Goal: Entertainment & Leisure: Browse casually

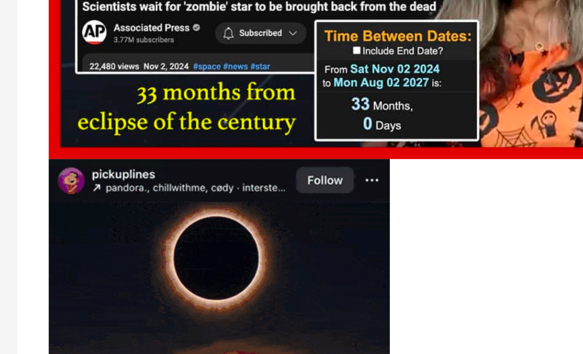
scroll to position [2297, 0]
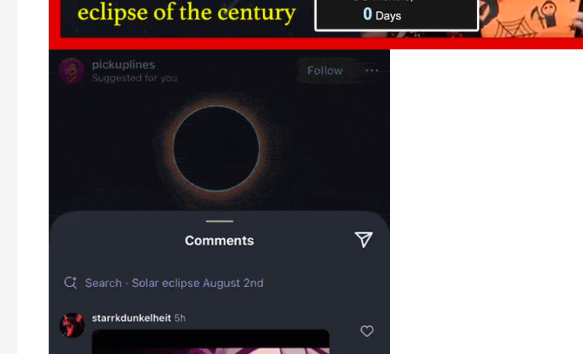
click at [127, 132] on img at bounding box center [125, 251] width 194 height 316
click at [121, 127] on img at bounding box center [125, 251] width 194 height 316
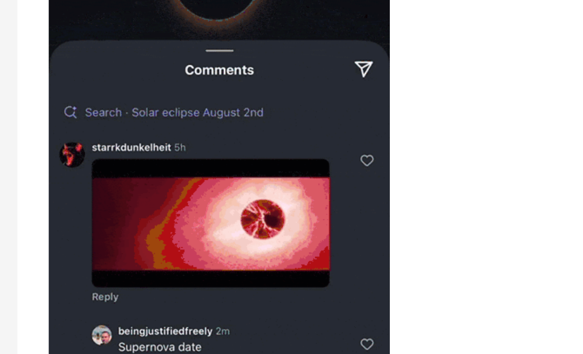
scroll to position [2320, 0]
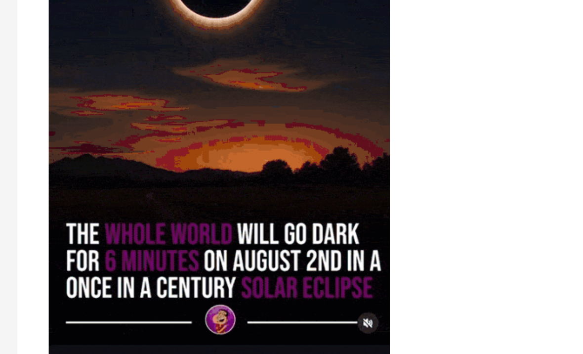
click at [127, 71] on img at bounding box center [125, 229] width 194 height 316
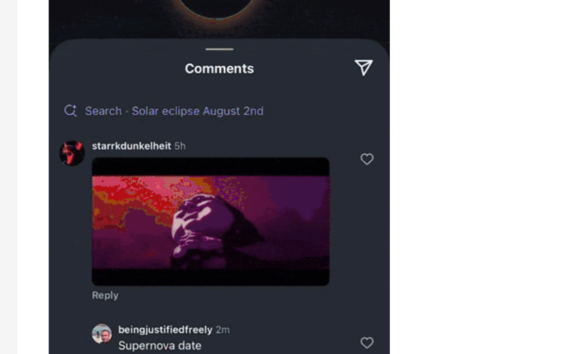
click at [127, 71] on img at bounding box center [125, 229] width 194 height 316
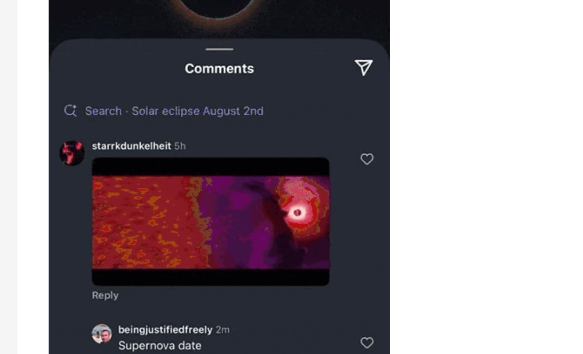
click at [129, 71] on img at bounding box center [125, 229] width 194 height 316
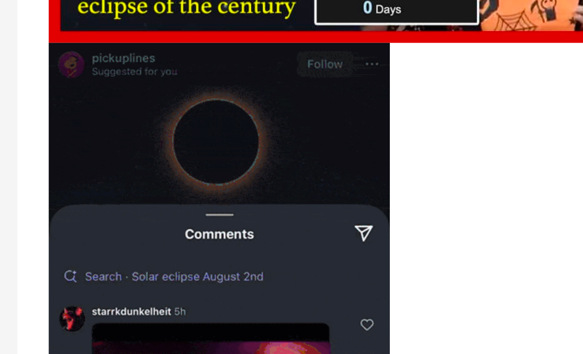
scroll to position [2233, 0]
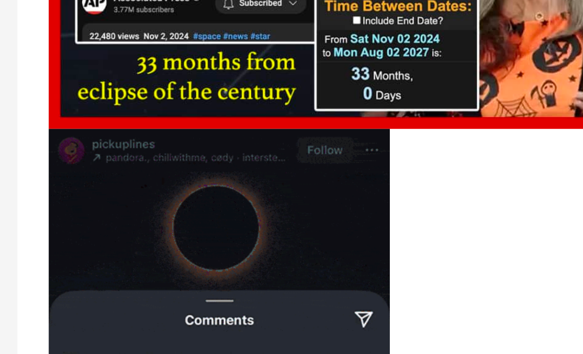
click at [127, 169] on img at bounding box center [125, 316] width 194 height 316
click at [121, 172] on img at bounding box center [125, 316] width 194 height 316
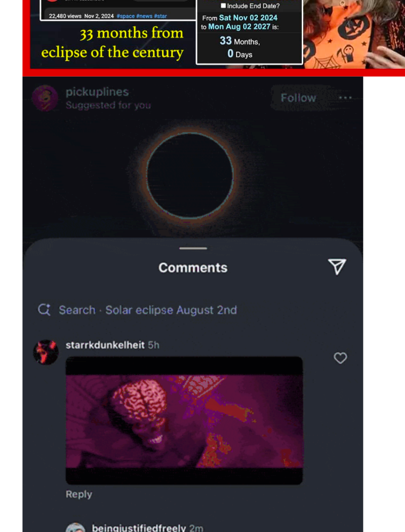
scroll to position [1758, 0]
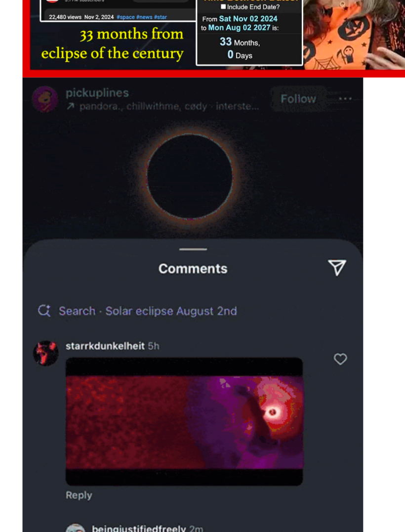
click at [110, 127] on img at bounding box center [125, 202] width 194 height 316
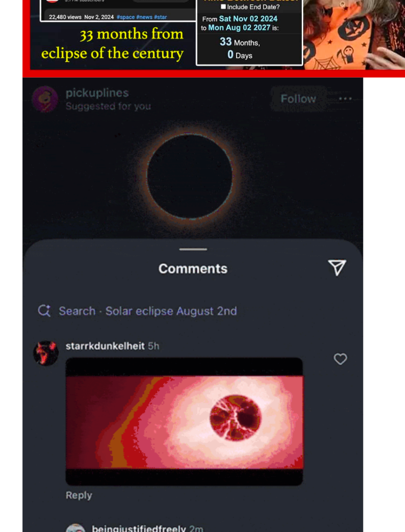
click at [112, 125] on img at bounding box center [125, 202] width 194 height 316
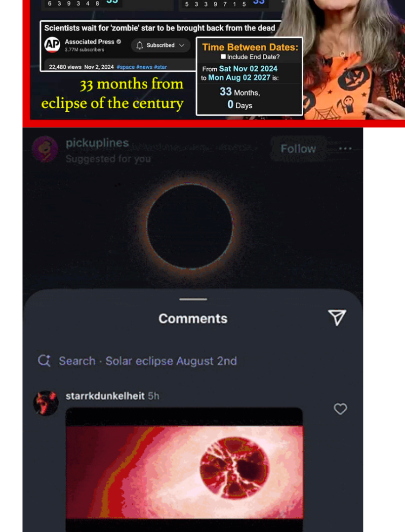
scroll to position [1717, 0]
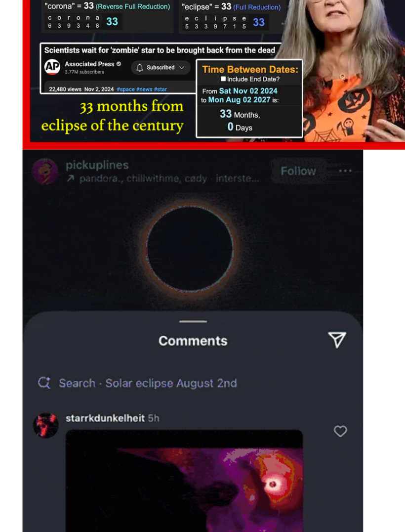
click at [111, 166] on img at bounding box center [125, 243] width 194 height 316
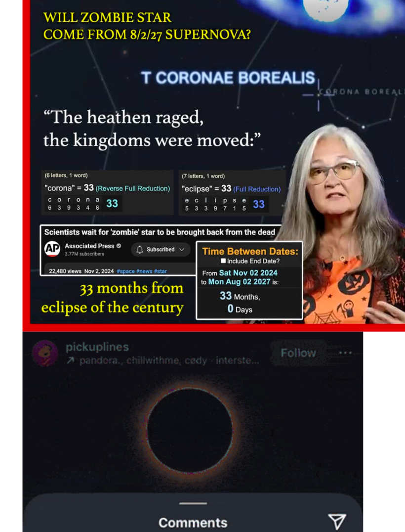
scroll to position [1567, 0]
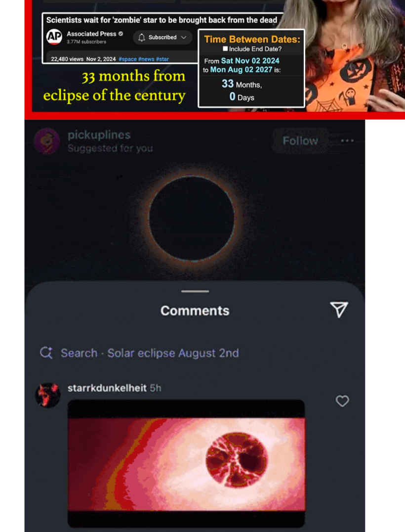
click at [115, 235] on img at bounding box center [125, 393] width 194 height 316
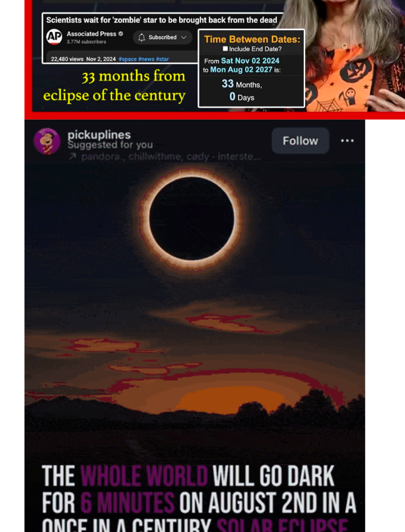
click at [137, 235] on img at bounding box center [125, 393] width 194 height 316
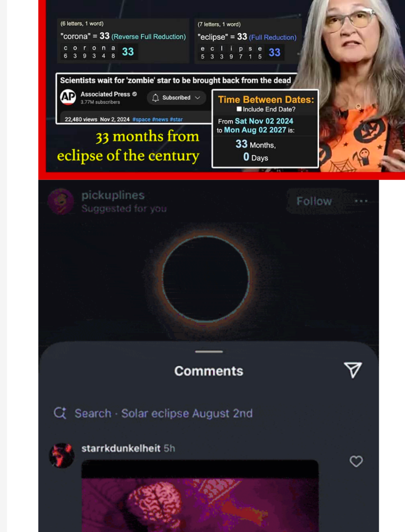
scroll to position [1486, 0]
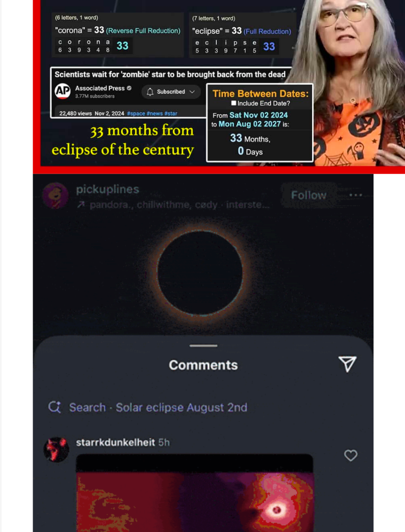
click at [122, 316] on img at bounding box center [125, 474] width 194 height 316
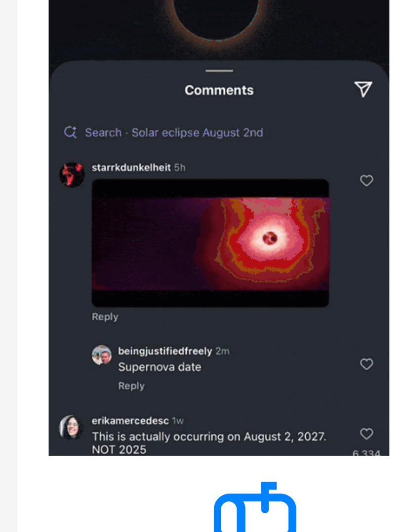
scroll to position [1642, 0]
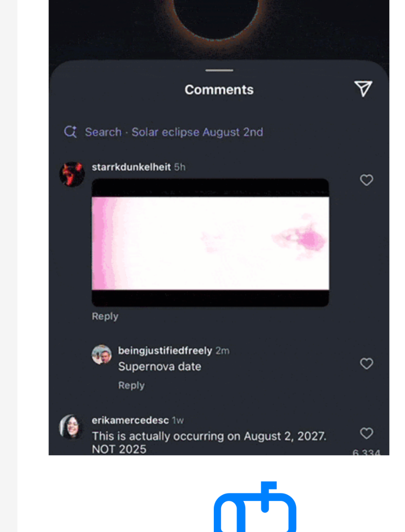
click at [124, 160] on img at bounding box center [125, 318] width 194 height 316
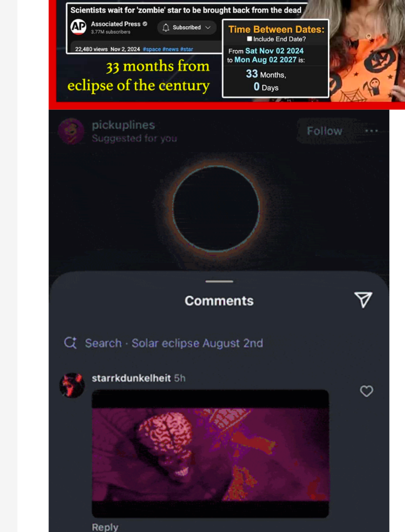
click at [126, 160] on img at bounding box center [125, 318] width 194 height 316
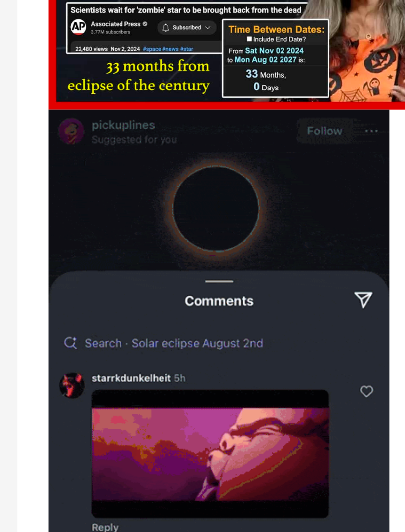
click at [159, 160] on img at bounding box center [125, 318] width 194 height 316
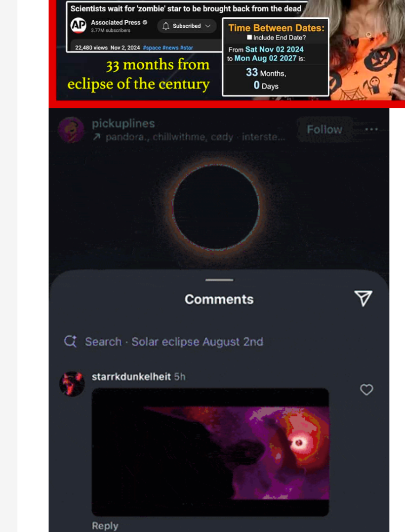
click at [133, 160] on img at bounding box center [125, 318] width 194 height 316
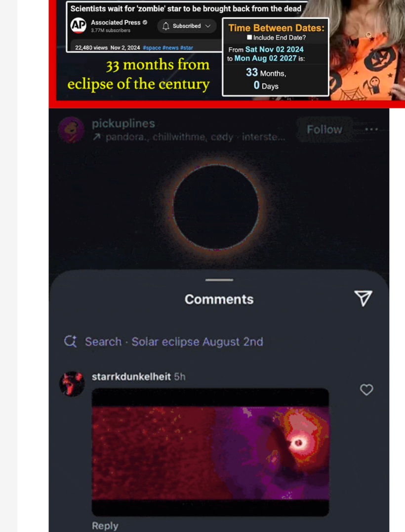
click at [138, 160] on img at bounding box center [125, 318] width 194 height 316
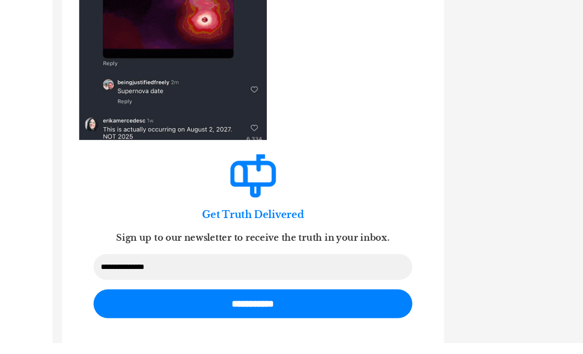
scroll to position [2572, 0]
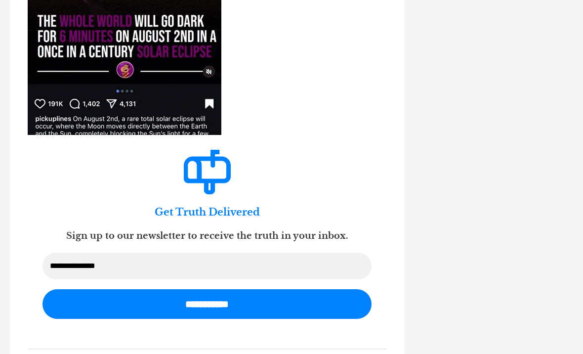
click at [254, 254] on input "Email Address *" at bounding box center [206, 266] width 329 height 27
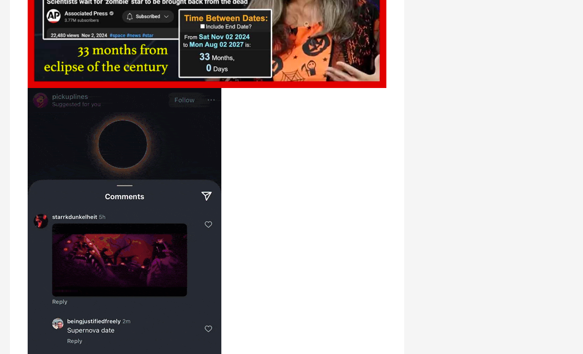
scroll to position [2303, 0]
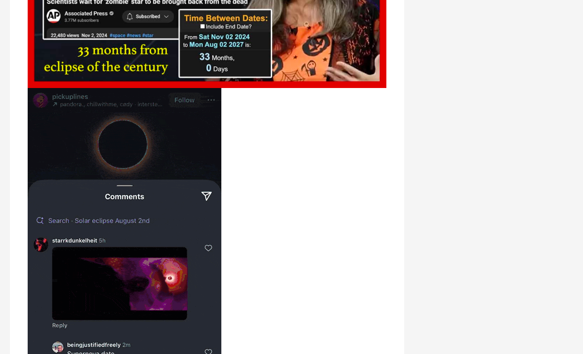
click at [307, 291] on figure at bounding box center [207, 246] width 359 height 316
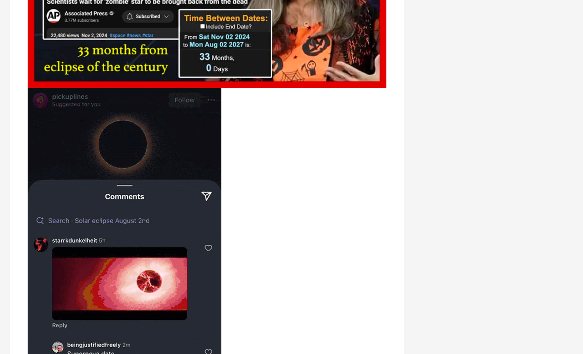
click at [193, 137] on img at bounding box center [125, 246] width 194 height 316
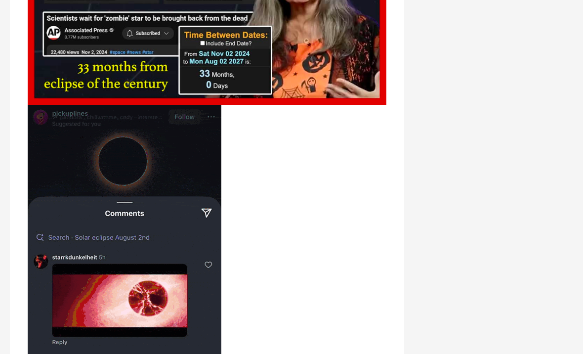
scroll to position [2273, 0]
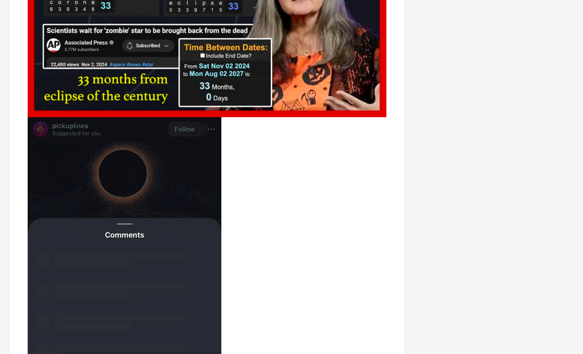
click at [192, 181] on img at bounding box center [125, 276] width 194 height 316
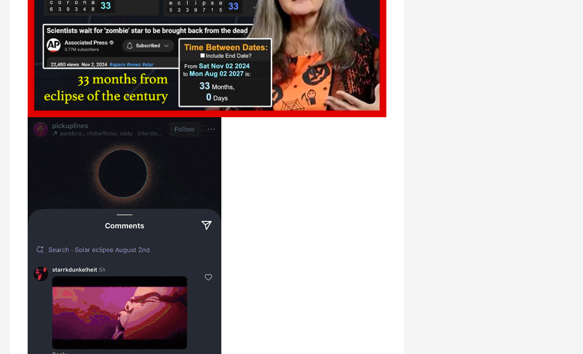
click at [186, 172] on img at bounding box center [125, 276] width 194 height 316
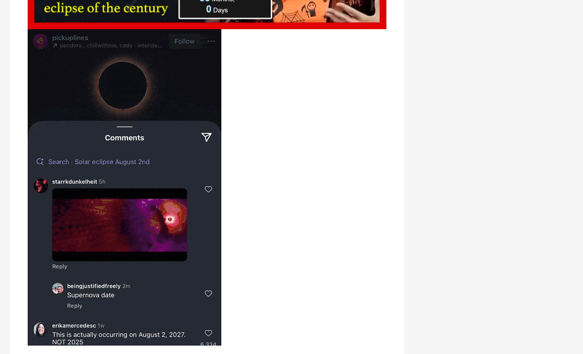
scroll to position [2359, 0]
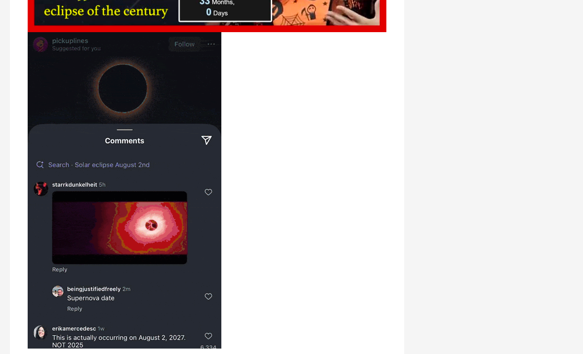
click at [152, 73] on img at bounding box center [125, 190] width 194 height 316
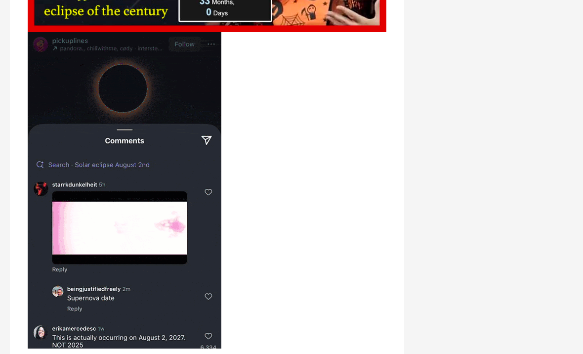
click at [183, 84] on img at bounding box center [125, 190] width 194 height 316
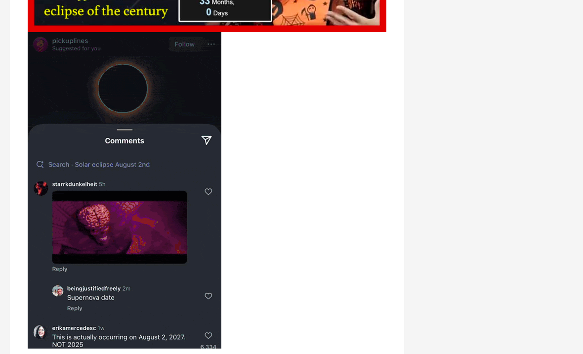
click at [178, 93] on img at bounding box center [125, 190] width 194 height 316
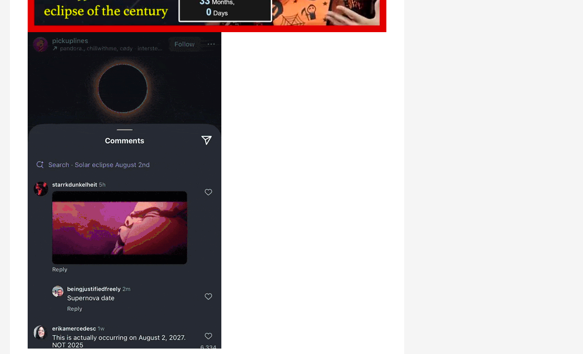
click at [177, 93] on img at bounding box center [125, 190] width 194 height 316
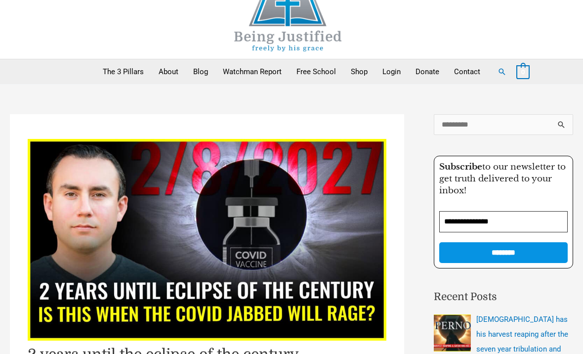
scroll to position [0, 0]
